Goal: Contribute content

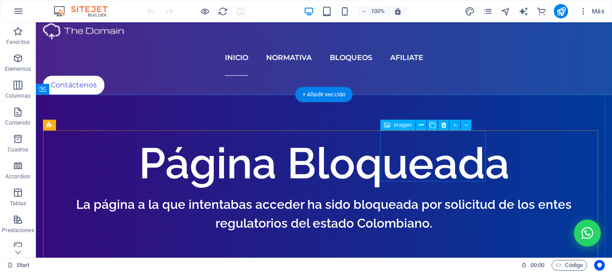
scroll to position [403, 0]
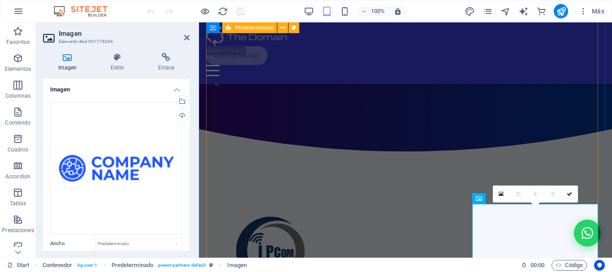
scroll to position [401, 0]
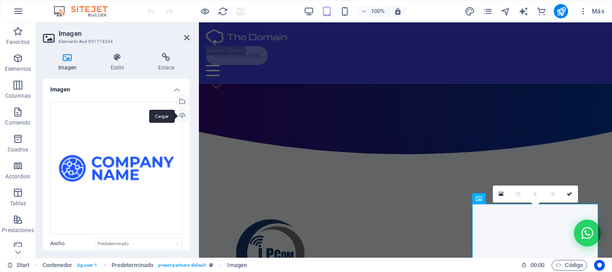
click at [181, 115] on div "Cargar" at bounding box center [181, 116] width 13 height 13
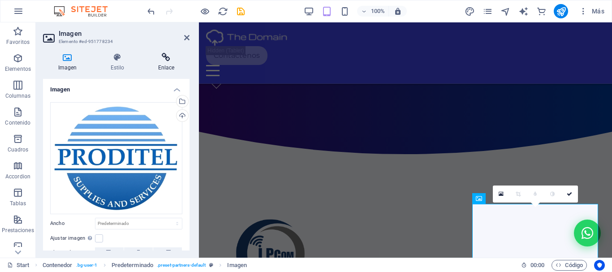
click at [168, 60] on icon at bounding box center [166, 57] width 47 height 9
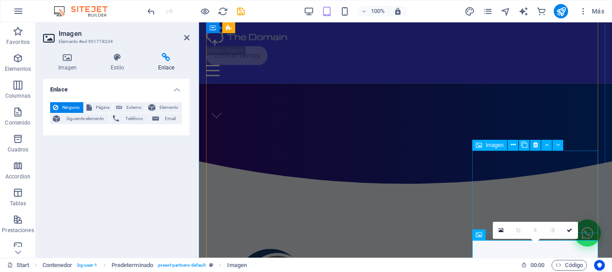
scroll to position [356, 0]
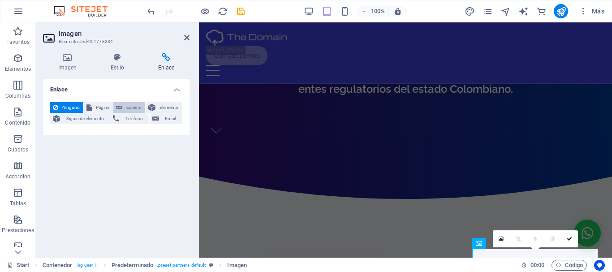
click at [132, 106] on span "Externo" at bounding box center [133, 107] width 17 height 11
select select "blank"
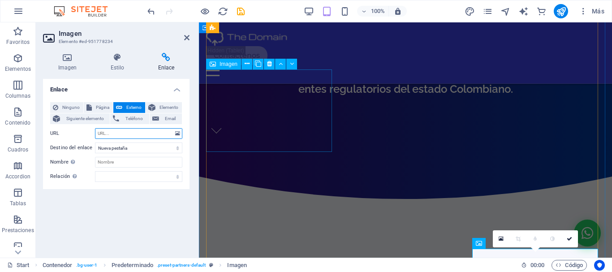
paste input "[URL][DOMAIN_NAME]"
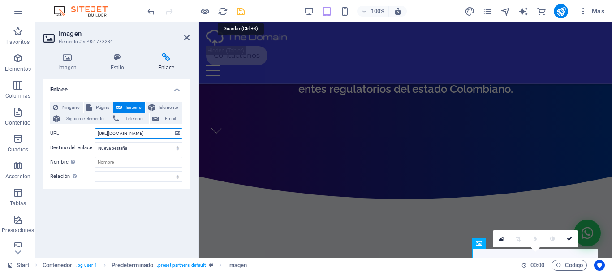
type input "[URL][DOMAIN_NAME]"
drag, startPoint x: 242, startPoint y: 12, endPoint x: 521, endPoint y: 19, distance: 278.8
click at [242, 12] on icon "save" at bounding box center [241, 11] width 10 height 10
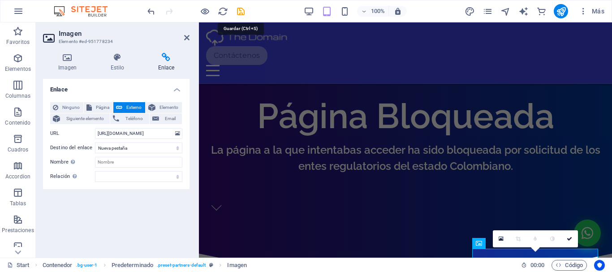
checkbox input "false"
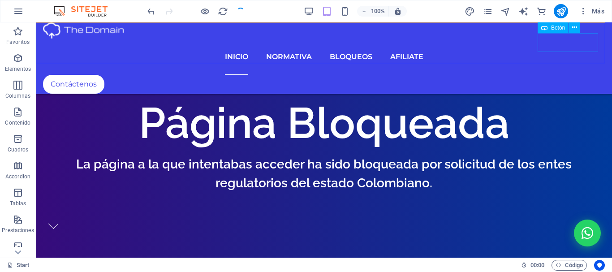
scroll to position [358, 0]
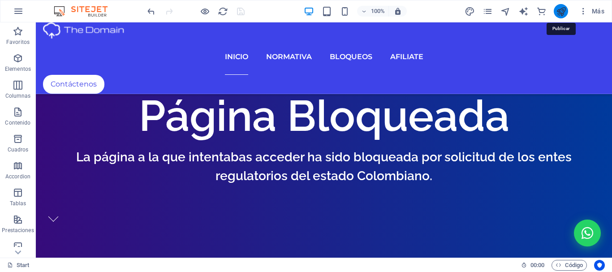
click at [558, 12] on icon "publish" at bounding box center [561, 11] width 10 height 10
